Goal: Information Seeking & Learning: Learn about a topic

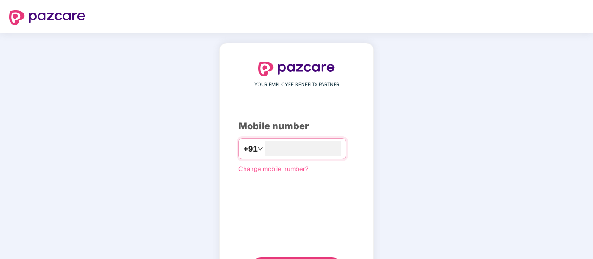
scroll to position [47, 0]
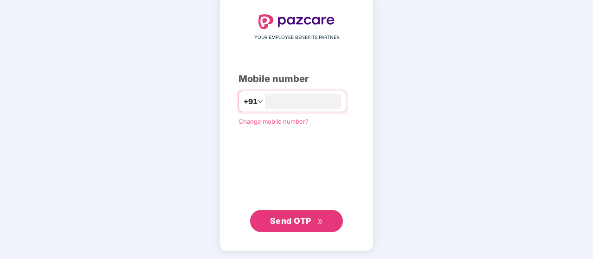
type input "**********"
click at [270, 220] on span "Send OTP" at bounding box center [290, 221] width 41 height 10
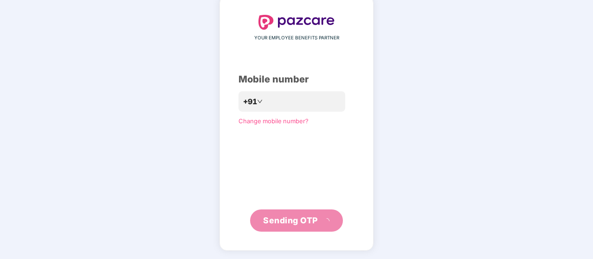
scroll to position [43, 0]
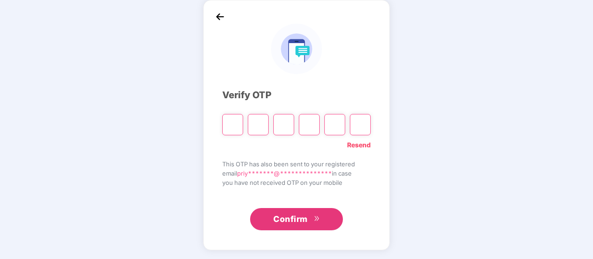
type input "*"
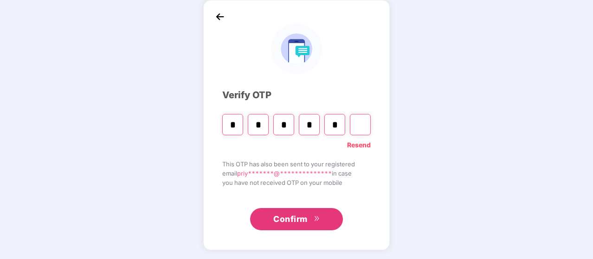
type input "*"
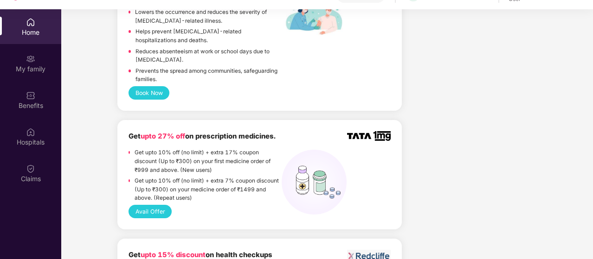
scroll to position [696, 0]
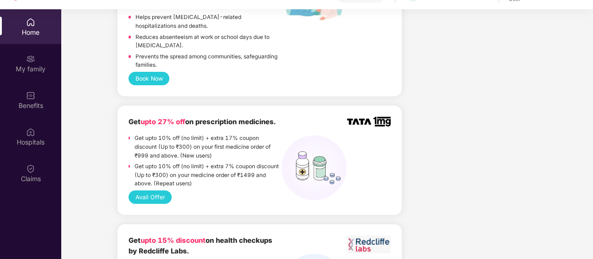
drag, startPoint x: 119, startPoint y: 100, endPoint x: 249, endPoint y: 123, distance: 131.9
click at [193, 112] on div "Get upto 27% off on prescription medicines. Get upto 10% off (no limit) + extra…" at bounding box center [259, 160] width 284 height 109
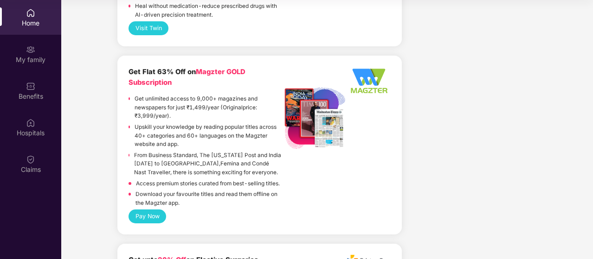
scroll to position [1289, 0]
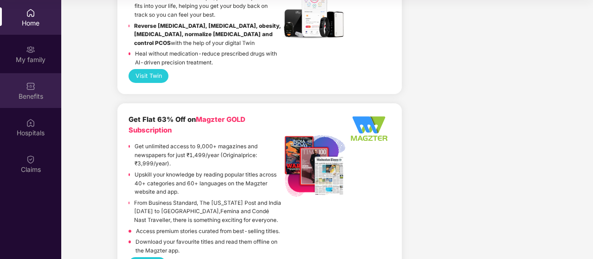
click at [31, 95] on div "Benefits" at bounding box center [30, 96] width 61 height 9
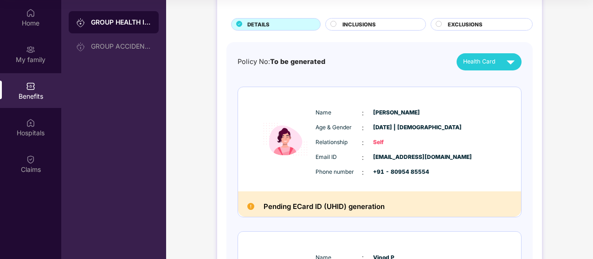
scroll to position [93, 0]
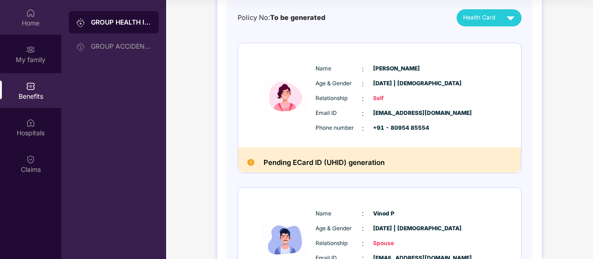
click at [35, 21] on div "Home" at bounding box center [30, 23] width 61 height 9
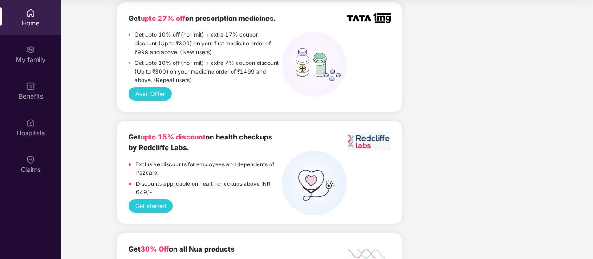
scroll to position [835, 0]
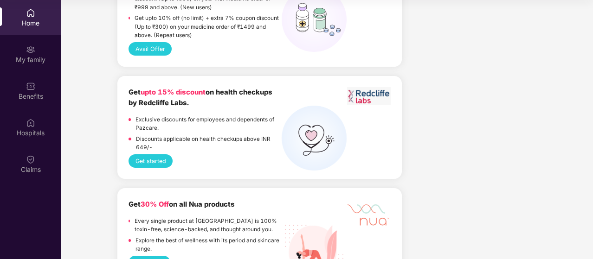
click at [159, 154] on button "Get started" at bounding box center [150, 160] width 44 height 13
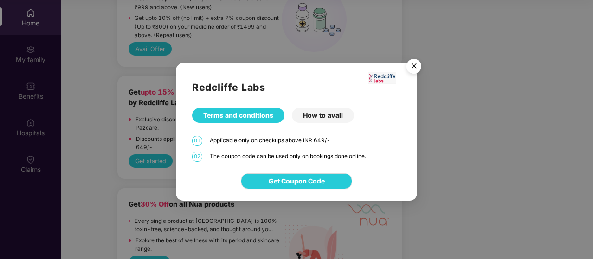
click at [316, 114] on div "How to avail" at bounding box center [323, 115] width 62 height 15
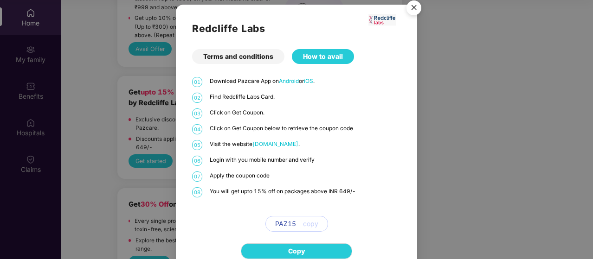
click at [413, 11] on img "Close" at bounding box center [414, 9] width 26 height 26
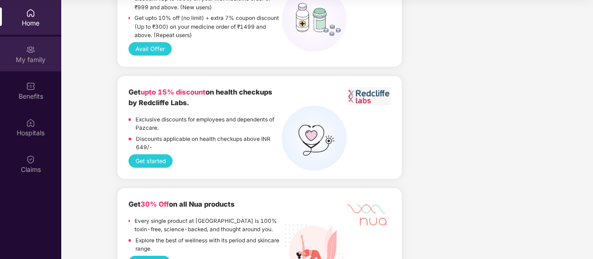
click at [40, 47] on div "My family" at bounding box center [30, 54] width 61 height 35
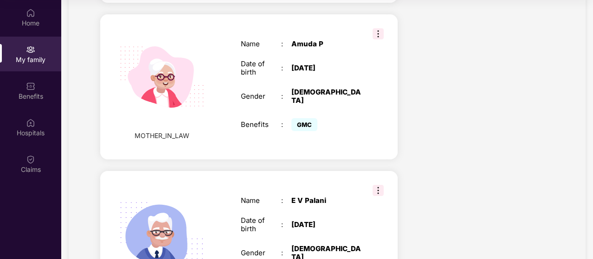
scroll to position [763, 0]
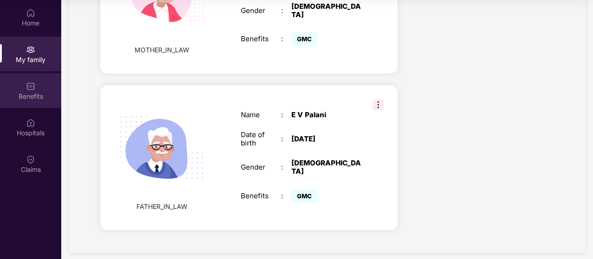
click at [38, 92] on div "Benefits" at bounding box center [30, 96] width 61 height 9
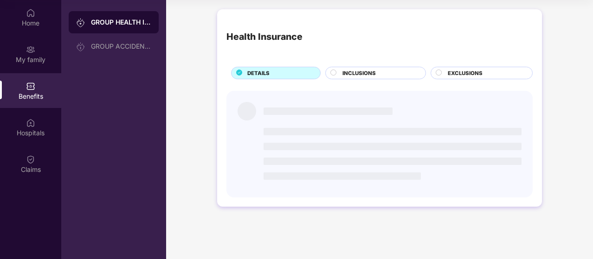
scroll to position [0, 0]
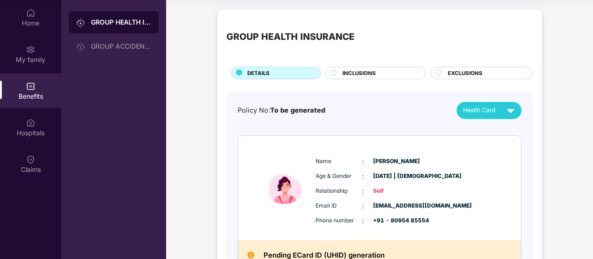
click at [372, 75] on span "INCLUSIONS" at bounding box center [358, 73] width 33 height 8
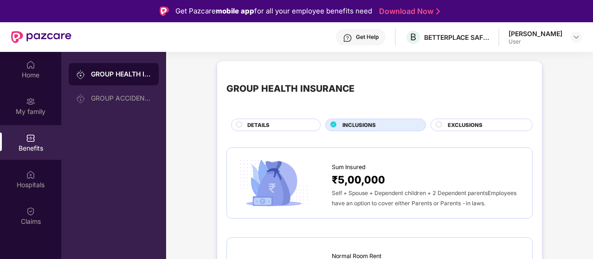
click at [477, 123] on span "EXCLUSIONS" at bounding box center [464, 125] width 35 height 8
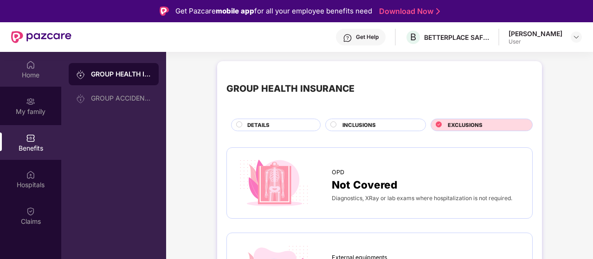
click at [32, 64] on img at bounding box center [30, 64] width 9 height 9
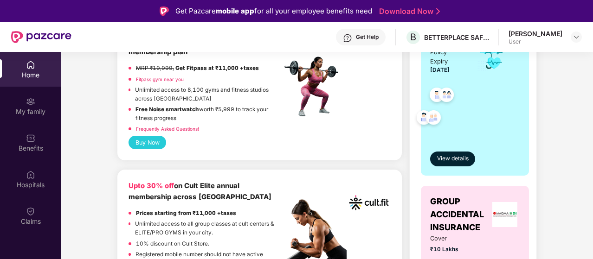
scroll to position [510, 0]
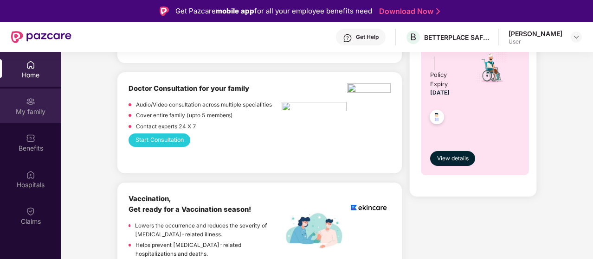
click at [33, 104] on img at bounding box center [30, 101] width 9 height 9
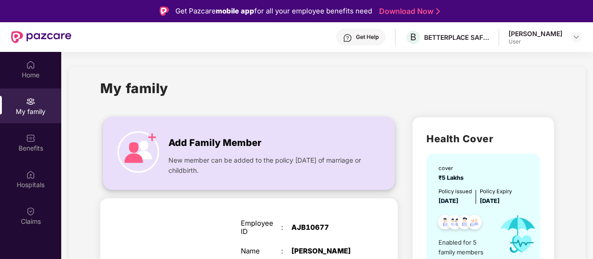
scroll to position [185, 0]
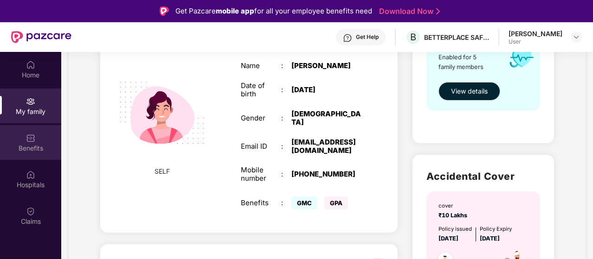
click at [41, 143] on div "Benefits" at bounding box center [30, 142] width 61 height 35
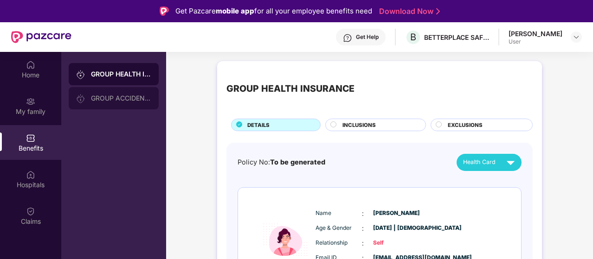
click at [101, 104] on div "GROUP ACCIDENTAL INSURANCE" at bounding box center [114, 98] width 90 height 22
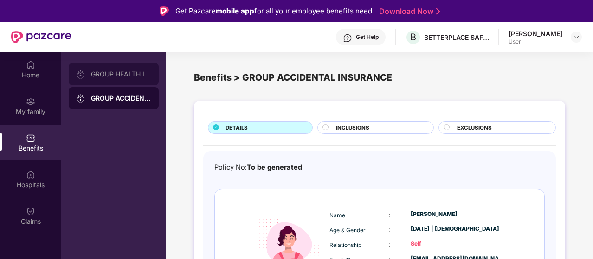
click at [126, 76] on div "GROUP HEALTH INSURANCE" at bounding box center [121, 73] width 60 height 7
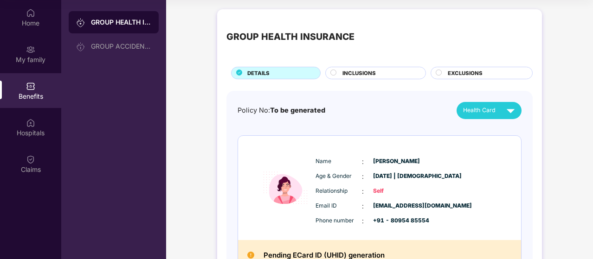
click at [380, 67] on div "INCLUSIONS" at bounding box center [375, 73] width 101 height 13
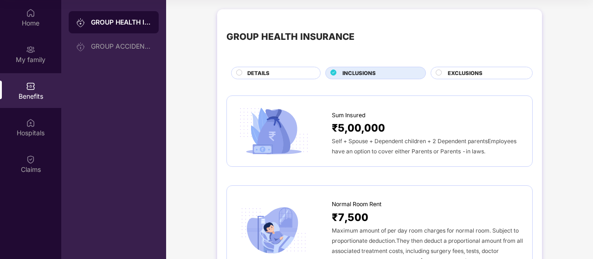
click at [470, 69] on span "EXCLUSIONS" at bounding box center [464, 73] width 35 height 8
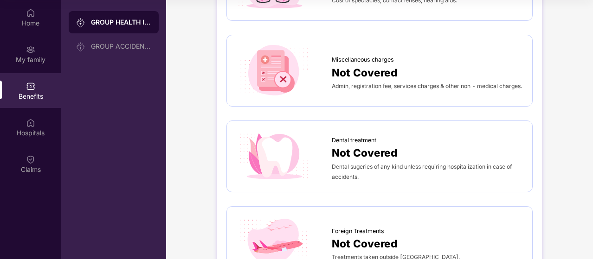
scroll to position [325, 0]
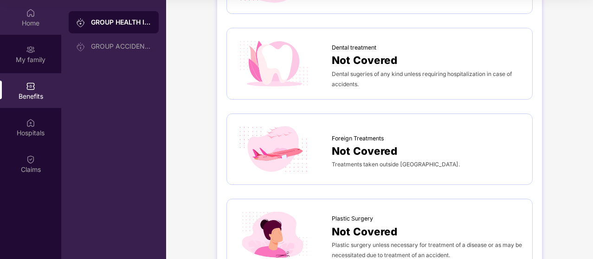
click at [18, 21] on div "Home" at bounding box center [30, 23] width 61 height 9
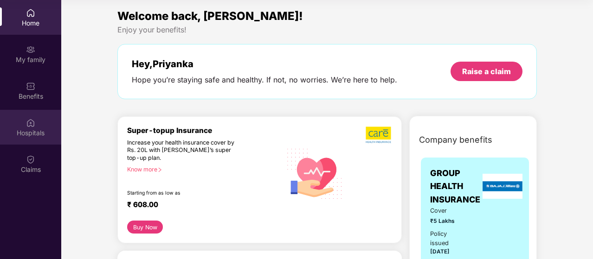
click at [40, 127] on div "Hospitals" at bounding box center [30, 127] width 61 height 35
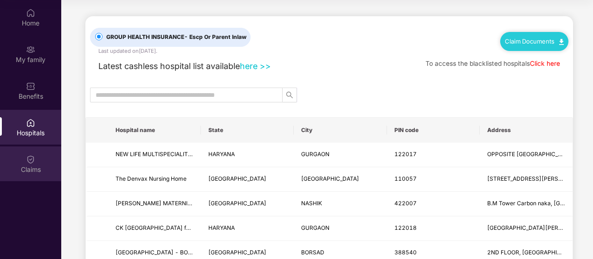
click at [31, 154] on div at bounding box center [30, 158] width 9 height 9
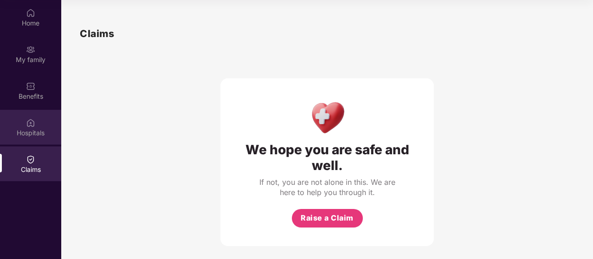
click at [42, 138] on div "Hospitals" at bounding box center [30, 127] width 61 height 35
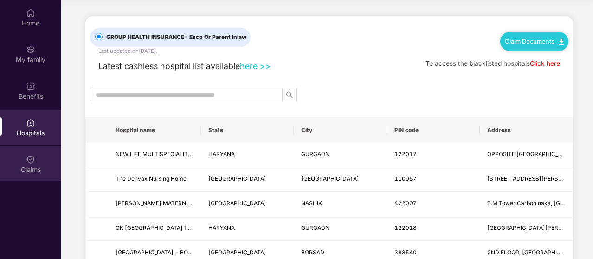
click at [34, 160] on img at bounding box center [30, 159] width 9 height 9
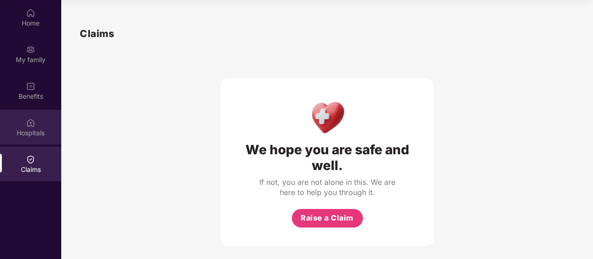
click at [35, 137] on div "Hospitals" at bounding box center [30, 132] width 61 height 9
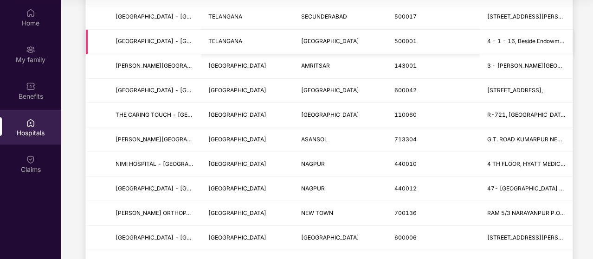
scroll to position [325, 0]
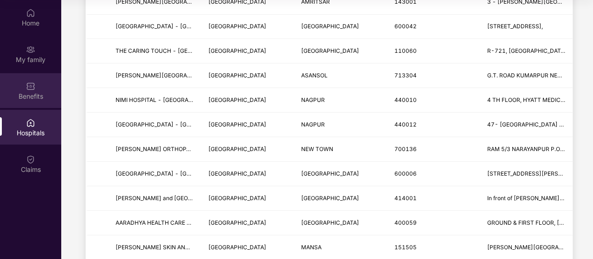
click at [45, 92] on div "Benefits" at bounding box center [30, 96] width 61 height 9
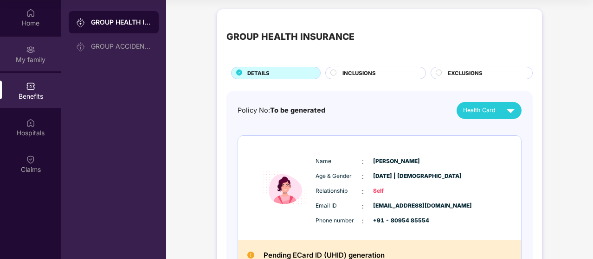
click at [27, 51] on img at bounding box center [30, 49] width 9 height 9
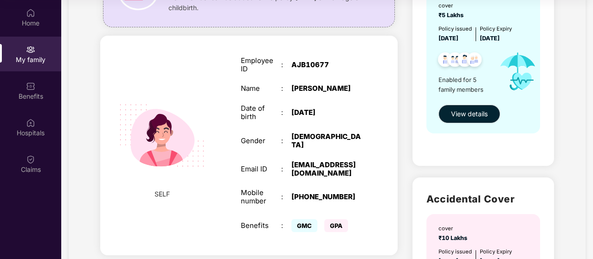
scroll to position [46, 0]
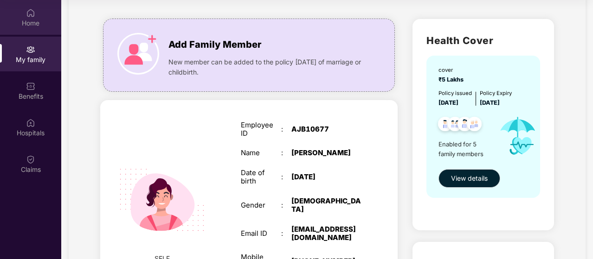
click at [38, 18] on div "Home" at bounding box center [30, 17] width 61 height 35
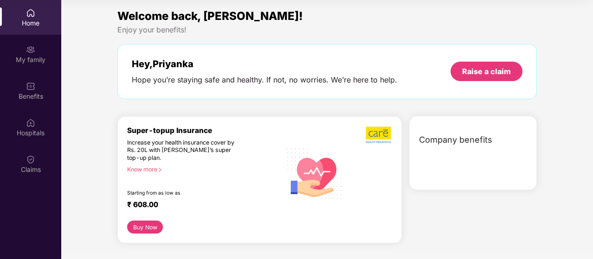
scroll to position [0, 0]
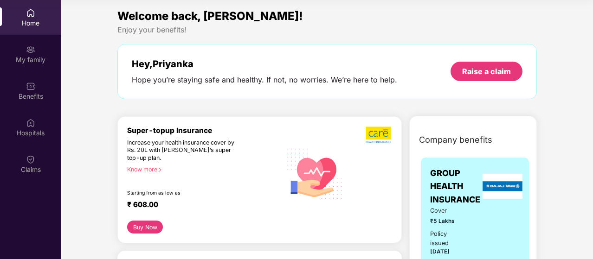
click at [22, 18] on div "Home" at bounding box center [30, 17] width 61 height 35
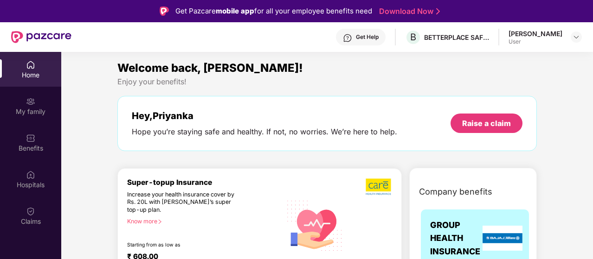
drag, startPoint x: 361, startPoint y: 183, endPoint x: 386, endPoint y: 196, distance: 27.8
click at [386, 196] on div at bounding box center [370, 225] width 44 height 95
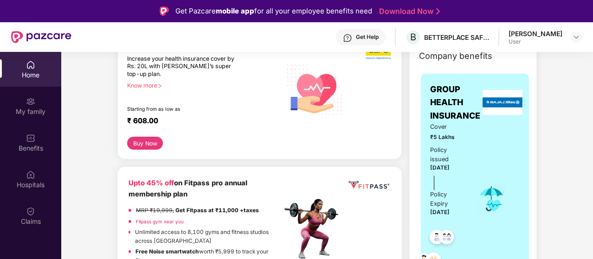
scroll to position [139, 0]
